Goal: Information Seeking & Learning: Learn about a topic

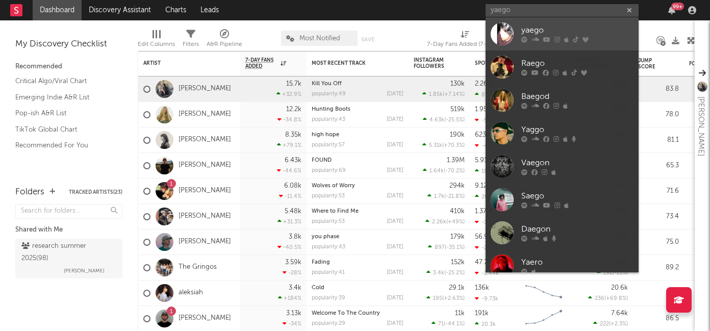
type input "yaego"
click at [530, 33] on div "yaego" at bounding box center [577, 30] width 112 height 12
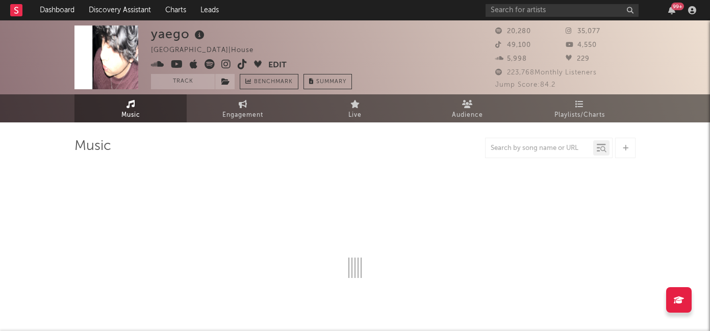
select select "6m"
